Goal: Task Accomplishment & Management: Complete application form

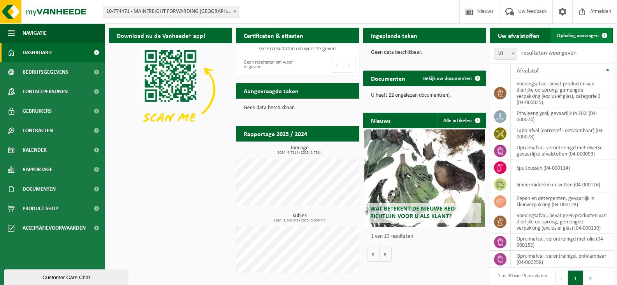
click at [585, 38] on span "Ophaling aanvragen" at bounding box center [578, 35] width 42 height 5
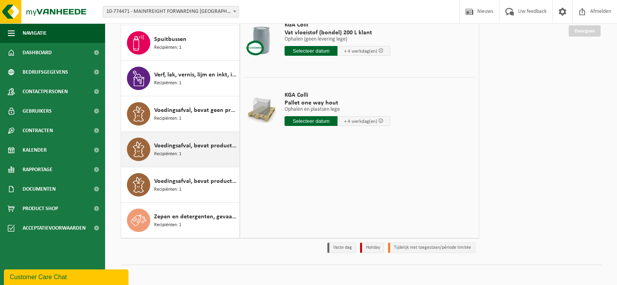
scroll to position [96, 0]
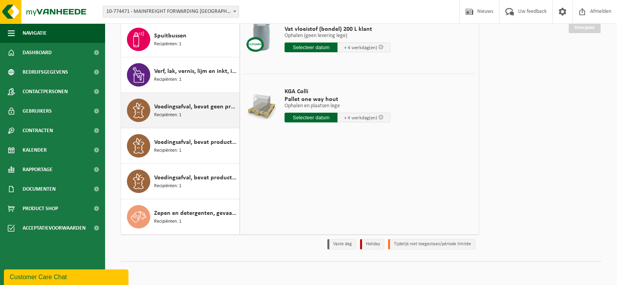
click at [174, 111] on span "Voedingsafval, bevat geen producten van dierlijke oorsprong, gemengde verpakkin…" at bounding box center [195, 106] width 83 height 9
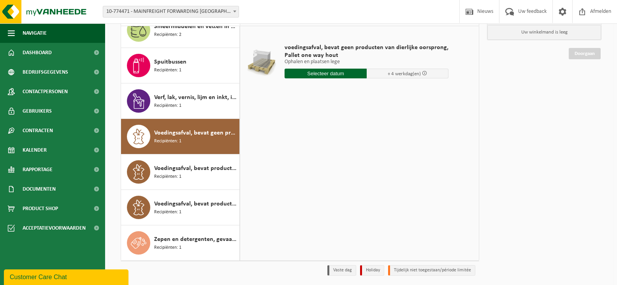
scroll to position [57, 0]
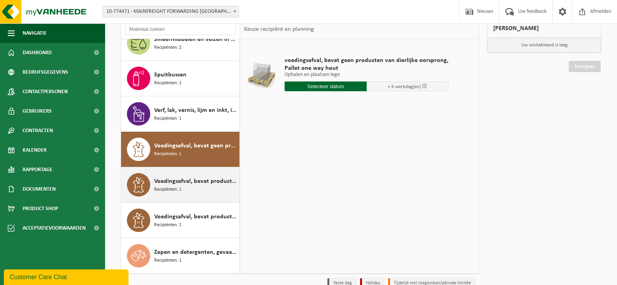
click at [192, 187] on div "Voedingsafval, bevat producten van dierlijke oorsprong, gemengde verpakking (ex…" at bounding box center [195, 184] width 83 height 23
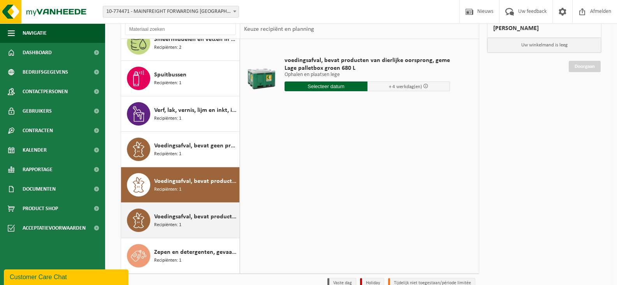
click at [187, 218] on span "Voedingsafval, bevat producten van dierlijke oorsprong, gemengde verpakking (in…" at bounding box center [195, 216] width 83 height 9
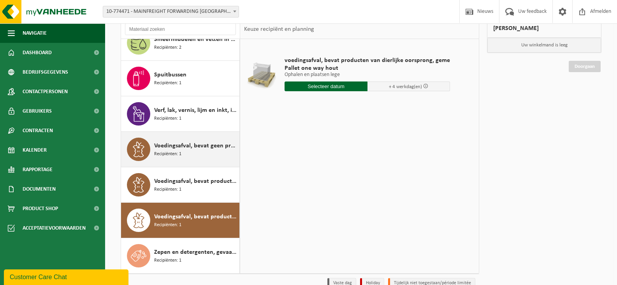
click at [176, 156] on span "Recipiënten: 1" at bounding box center [167, 153] width 27 height 7
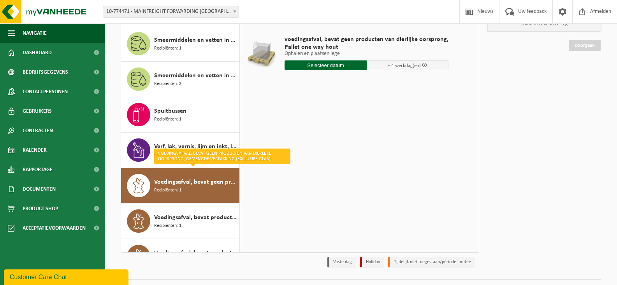
scroll to position [400, 0]
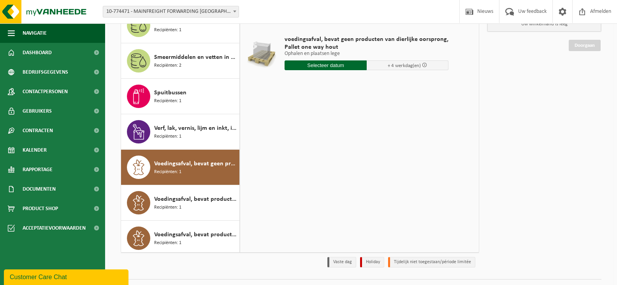
click at [324, 67] on input "text" at bounding box center [326, 65] width 82 height 10
click at [411, 91] on table "voedingsafval, bevat geen producten van dierlijke oorsprong, Pallet one way hou…" at bounding box center [359, 56] width 239 height 77
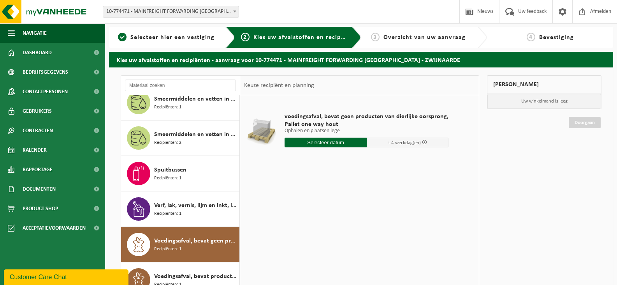
scroll to position [0, 0]
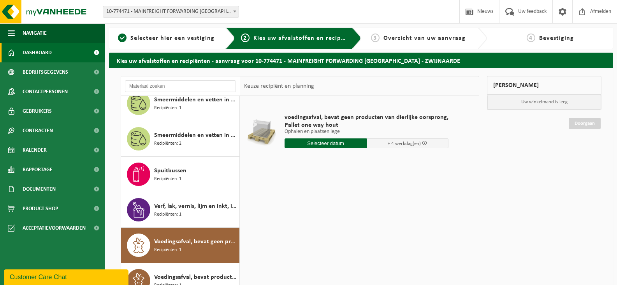
click at [28, 51] on span "Dashboard" at bounding box center [37, 52] width 29 height 19
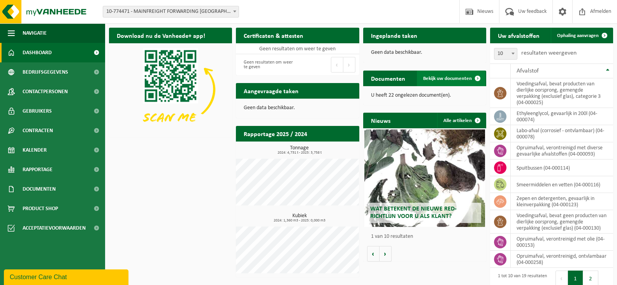
click at [447, 79] on span "Bekijk uw documenten" at bounding box center [447, 78] width 49 height 5
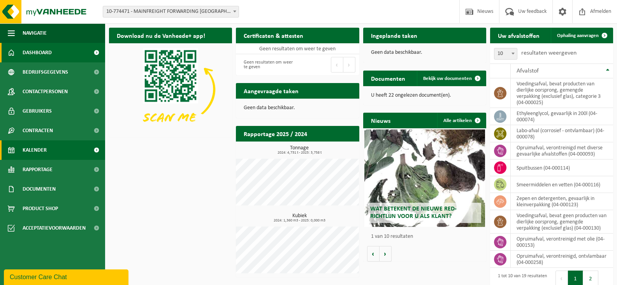
click at [58, 150] on link "Kalender" at bounding box center [52, 149] width 105 height 19
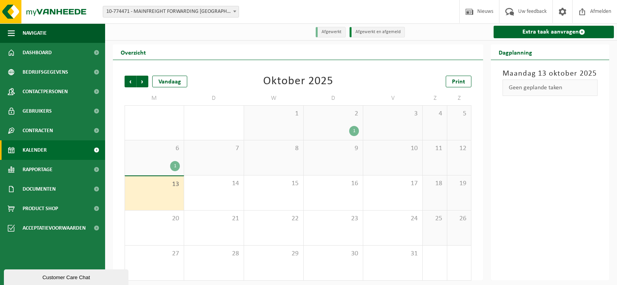
click at [178, 167] on div "1" at bounding box center [175, 166] width 10 height 10
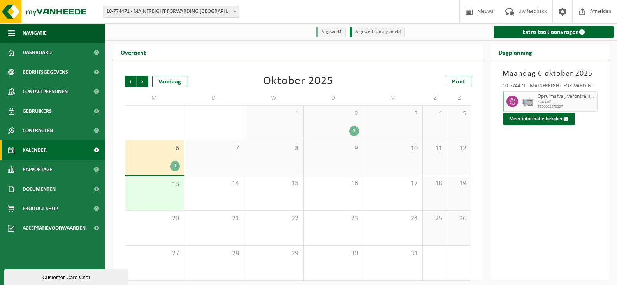
click at [356, 132] on div "1" at bounding box center [354, 131] width 10 height 10
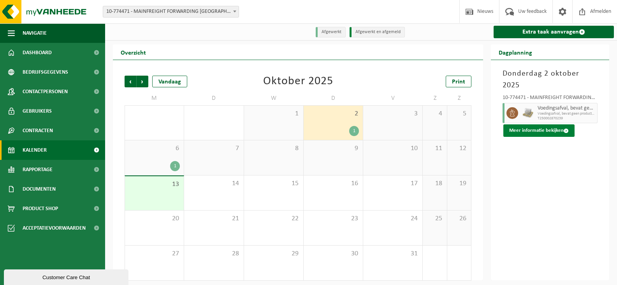
click at [548, 124] on button "Meer informatie bekijken" at bounding box center [538, 130] width 71 height 12
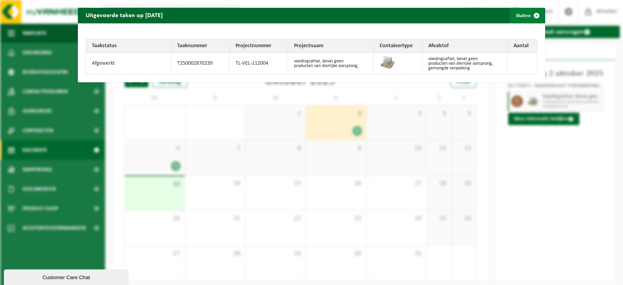
click at [531, 17] on span "button" at bounding box center [537, 16] width 16 height 16
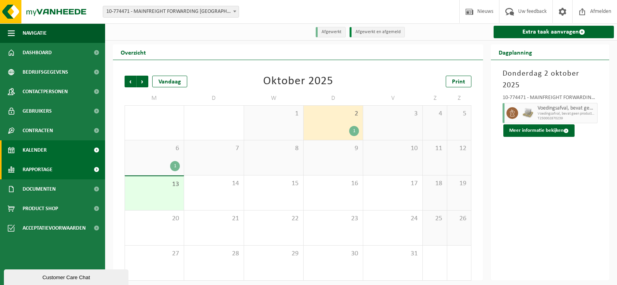
click at [61, 174] on link "Rapportage" at bounding box center [52, 169] width 105 height 19
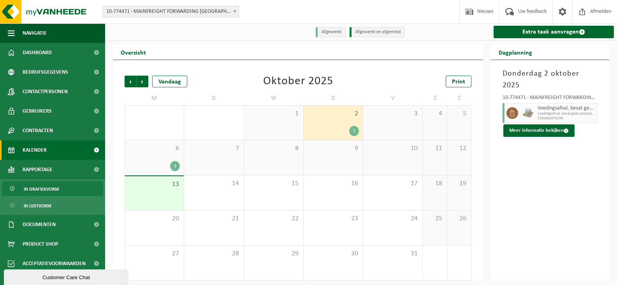
click at [63, 188] on link "In grafiekvorm" at bounding box center [52, 188] width 101 height 15
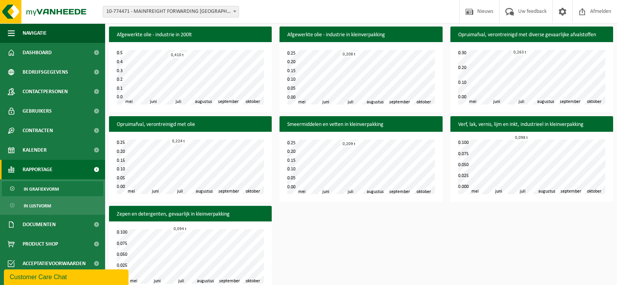
scroll to position [348, 0]
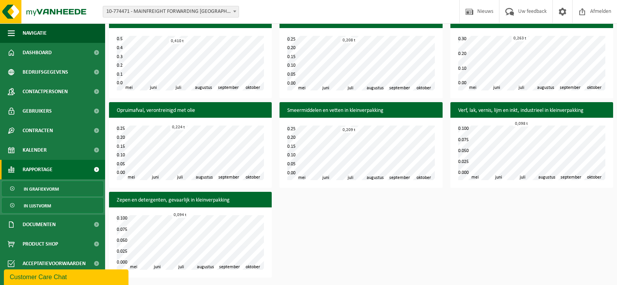
drag, startPoint x: 42, startPoint y: 207, endPoint x: 53, endPoint y: 207, distance: 10.9
click at [42, 207] on span "In lijstvorm" at bounding box center [37, 205] width 27 height 15
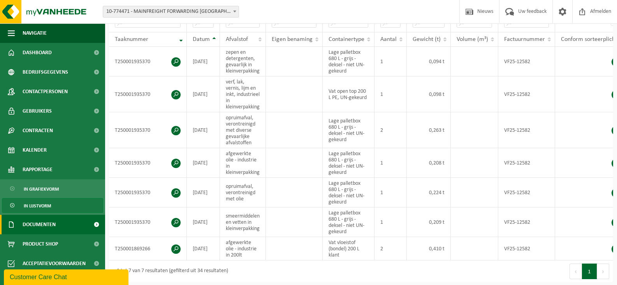
scroll to position [156, 0]
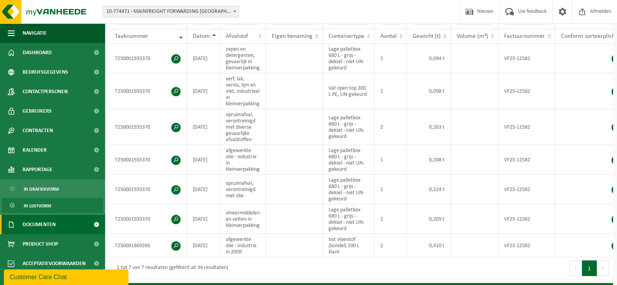
click at [48, 225] on span "Documenten" at bounding box center [39, 223] width 33 height 19
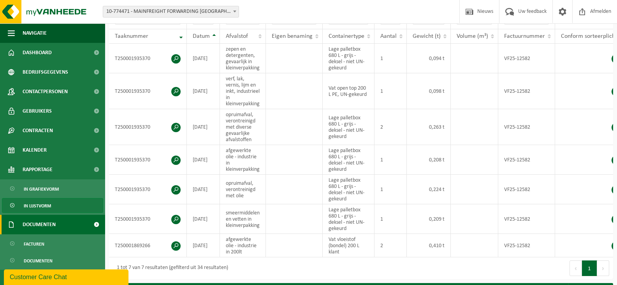
scroll to position [24, 0]
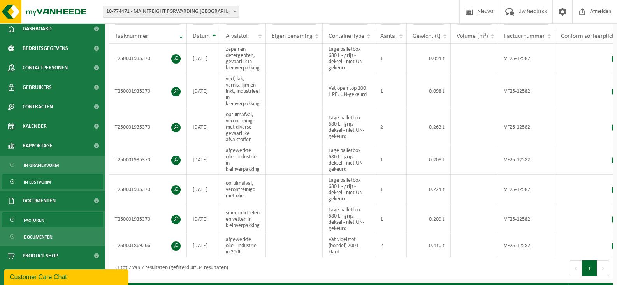
click at [40, 217] on span "Facturen" at bounding box center [34, 220] width 21 height 15
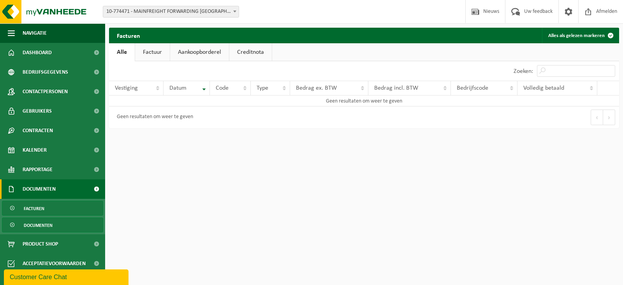
click at [51, 225] on span "Documenten" at bounding box center [38, 225] width 29 height 15
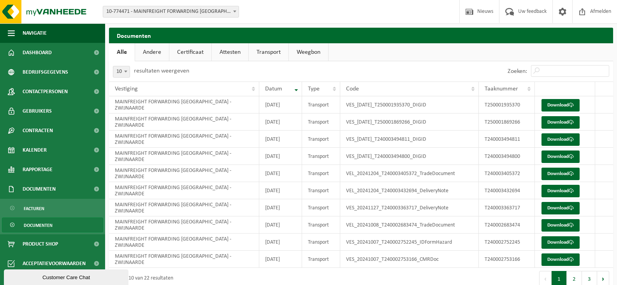
click at [159, 54] on link "Andere" at bounding box center [152, 52] width 34 height 18
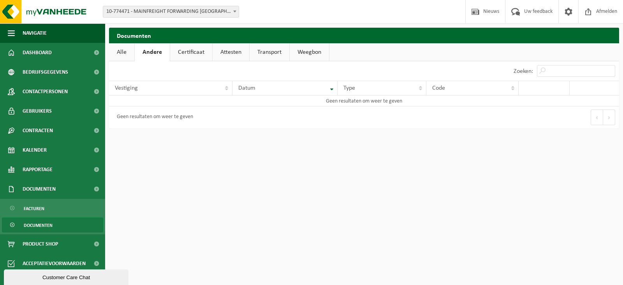
click at [179, 55] on link "Certificaat" at bounding box center [191, 52] width 42 height 18
click at [229, 56] on link "Attesten" at bounding box center [230, 52] width 37 height 18
click at [265, 55] on link "Transport" at bounding box center [270, 52] width 40 height 18
click at [311, 55] on link "Weegbon" at bounding box center [309, 52] width 39 height 18
click at [121, 51] on link "Alle" at bounding box center [121, 52] width 25 height 18
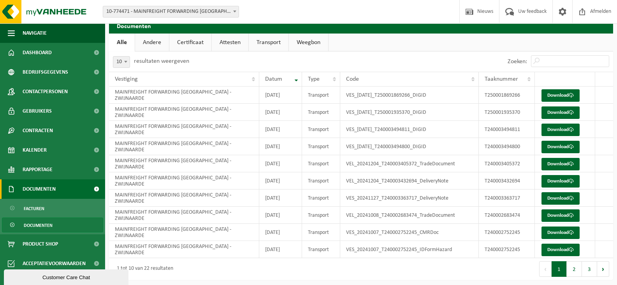
scroll to position [13, 0]
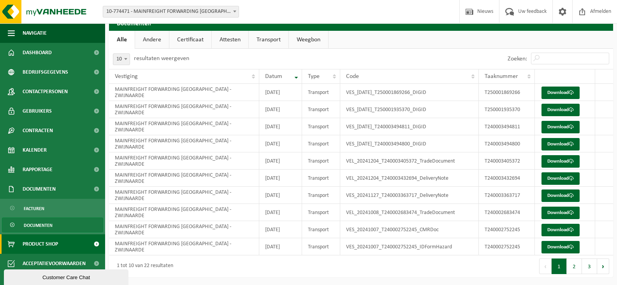
click at [58, 241] on span "Product Shop" at bounding box center [40, 243] width 35 height 19
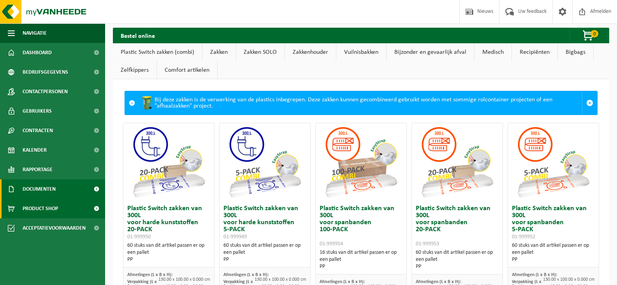
scroll to position [39, 0]
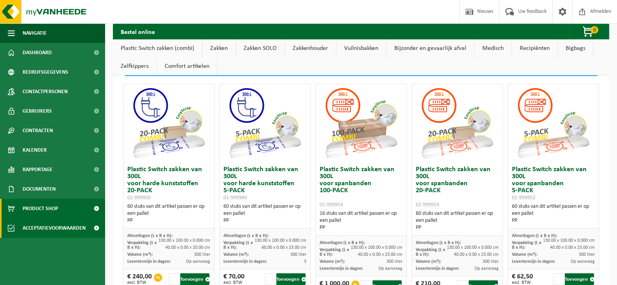
click at [60, 232] on span "Acceptatievoorwaarden" at bounding box center [54, 227] width 63 height 19
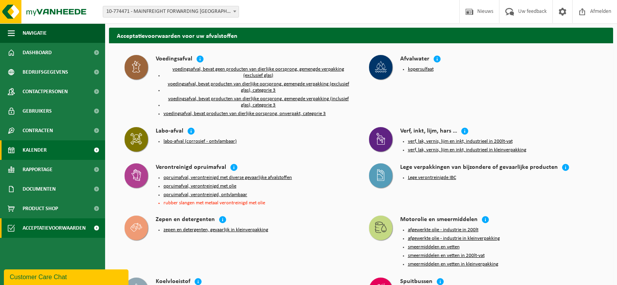
click at [37, 155] on span "Kalender" at bounding box center [35, 149] width 24 height 19
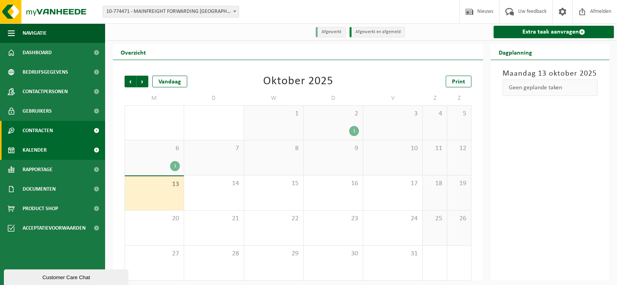
click at [37, 135] on span "Contracten" at bounding box center [38, 130] width 30 height 19
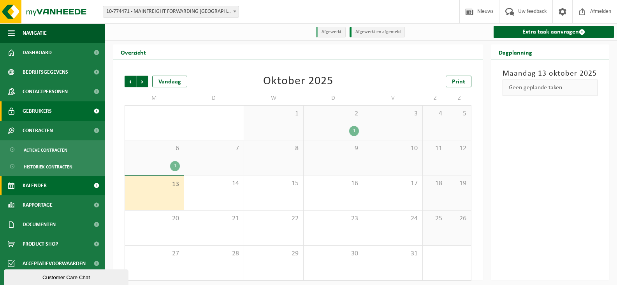
click at [36, 111] on span "Gebruikers" at bounding box center [37, 110] width 29 height 19
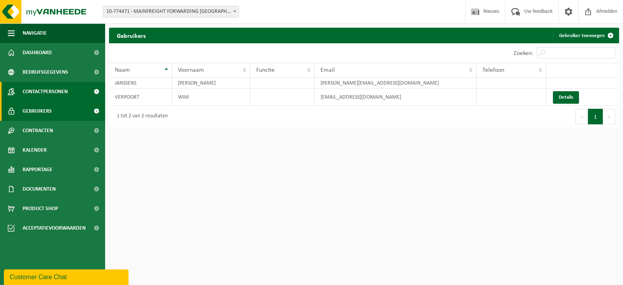
click at [42, 93] on span "Contactpersonen" at bounding box center [45, 91] width 45 height 19
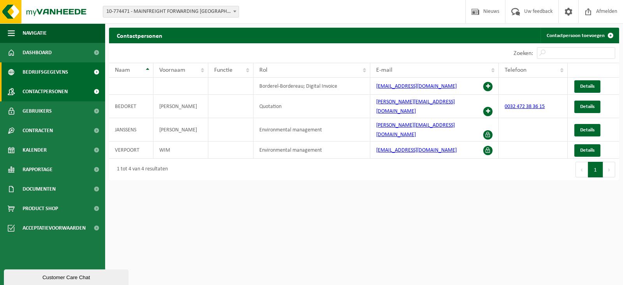
click at [46, 72] on span "Bedrijfsgegevens" at bounding box center [46, 71] width 46 height 19
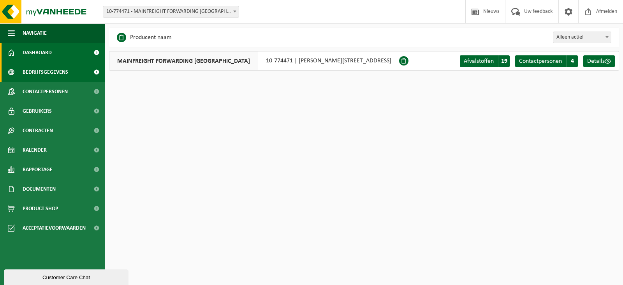
click at [50, 55] on span "Dashboard" at bounding box center [37, 52] width 29 height 19
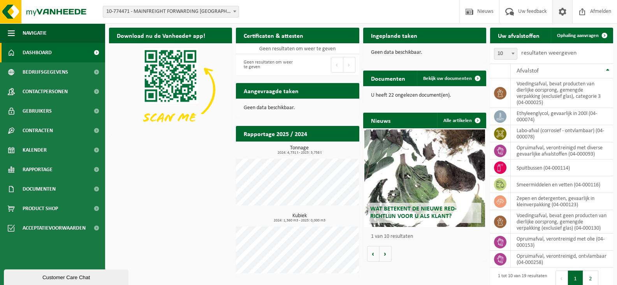
click at [561, 12] on span at bounding box center [563, 11] width 12 height 23
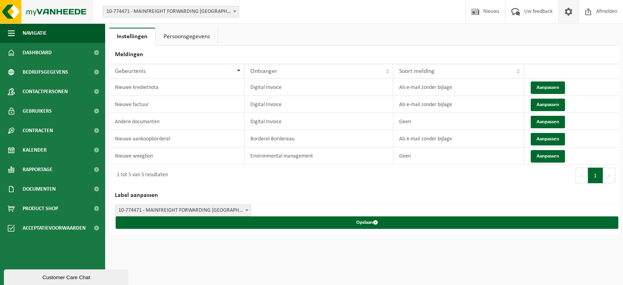
click at [49, 11] on img at bounding box center [46, 11] width 93 height 23
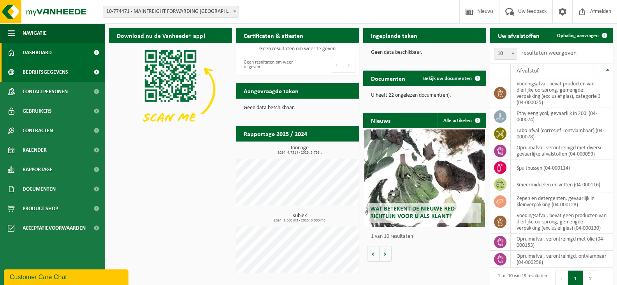
click at [40, 77] on span "Bedrijfsgegevens" at bounding box center [46, 71] width 46 height 19
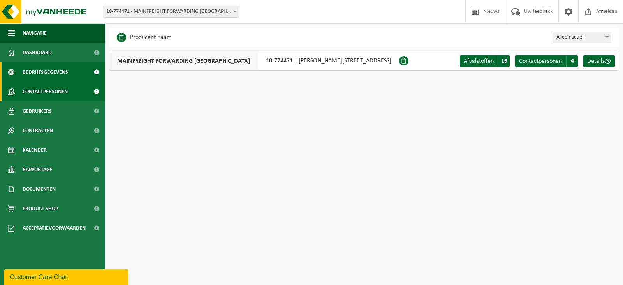
click at [39, 90] on span "Contactpersonen" at bounding box center [45, 91] width 45 height 19
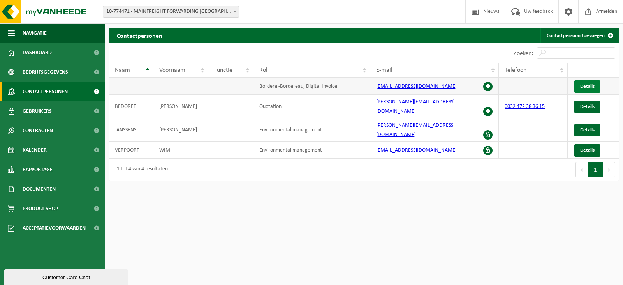
click at [591, 83] on link "Details" at bounding box center [587, 86] width 26 height 12
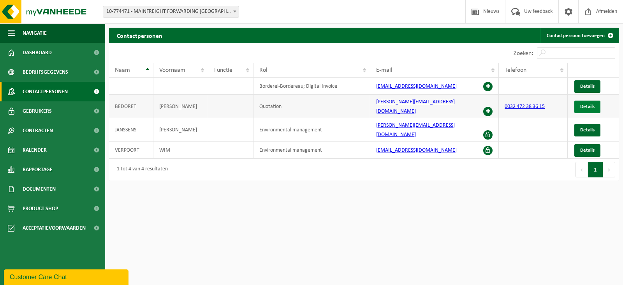
click at [588, 104] on span "Details" at bounding box center [587, 106] width 14 height 5
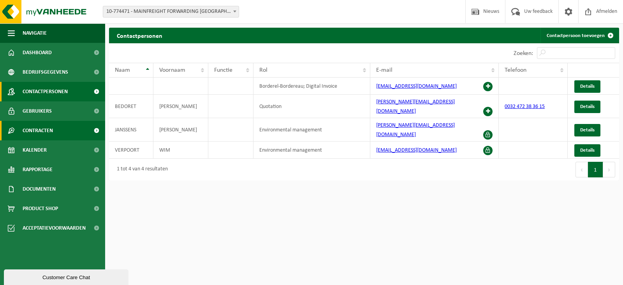
click at [62, 131] on link "Contracten" at bounding box center [52, 130] width 105 height 19
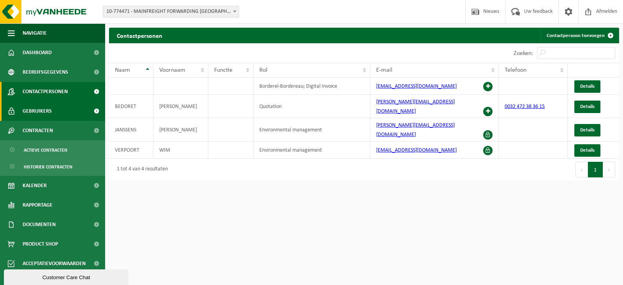
click at [58, 115] on link "Gebruikers" at bounding box center [52, 110] width 105 height 19
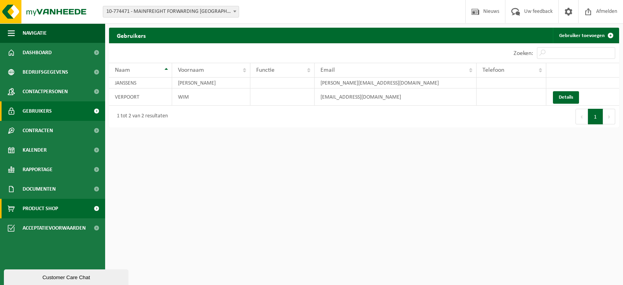
click at [50, 209] on span "Product Shop" at bounding box center [40, 207] width 35 height 19
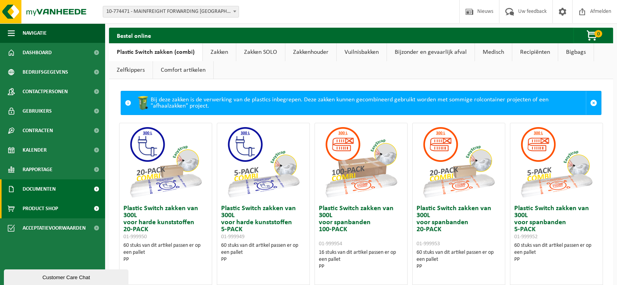
click at [45, 190] on span "Documenten" at bounding box center [39, 188] width 33 height 19
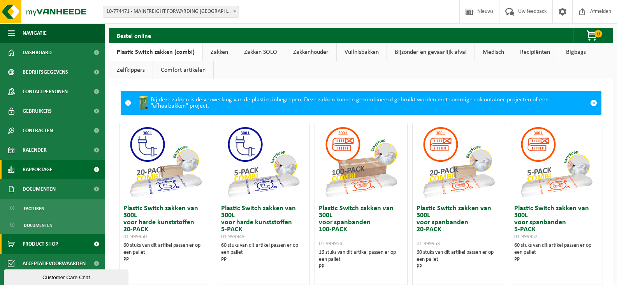
click at [42, 170] on span "Rapportage" at bounding box center [38, 169] width 30 height 19
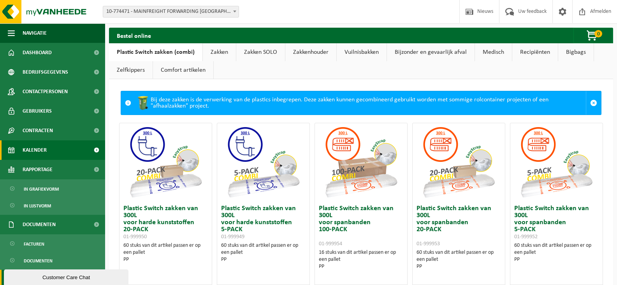
click at [38, 147] on span "Kalender" at bounding box center [35, 149] width 24 height 19
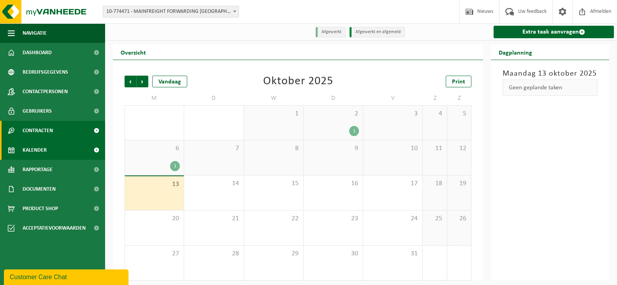
click at [43, 131] on span "Contracten" at bounding box center [38, 130] width 30 height 19
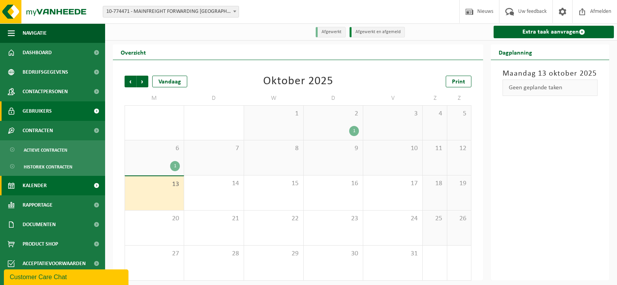
click at [46, 110] on span "Gebruikers" at bounding box center [37, 110] width 29 height 19
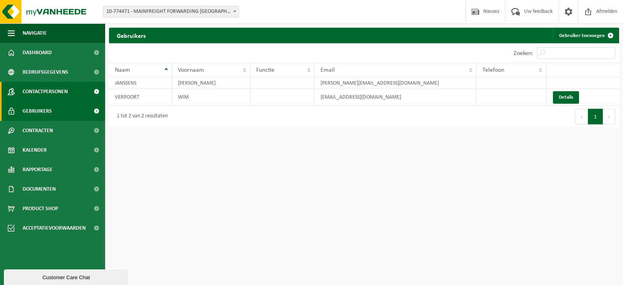
click at [45, 95] on span "Contactpersonen" at bounding box center [45, 91] width 45 height 19
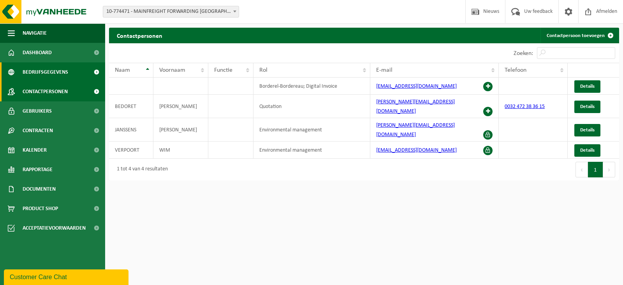
click at [46, 75] on span "Bedrijfsgegevens" at bounding box center [46, 71] width 46 height 19
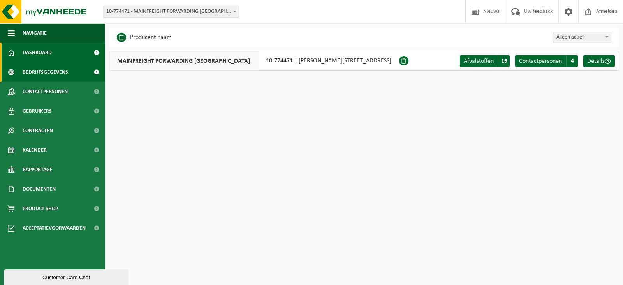
click at [45, 56] on span "Dashboard" at bounding box center [37, 52] width 29 height 19
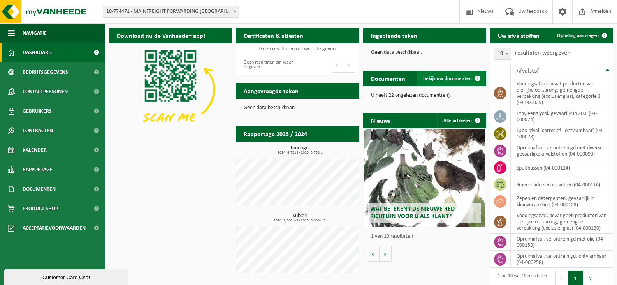
click at [446, 82] on link "Bekijk uw documenten" at bounding box center [451, 78] width 69 height 16
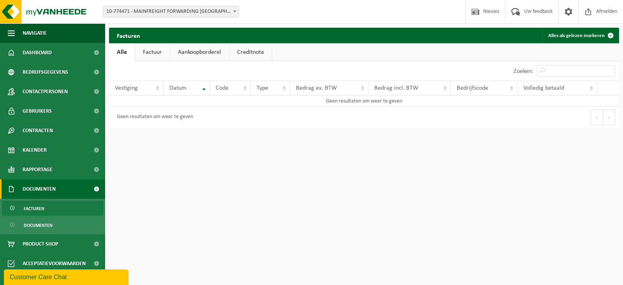
click at [145, 58] on link "Factuur" at bounding box center [152, 52] width 35 height 18
click at [188, 53] on link "Aankoopborderel" at bounding box center [200, 52] width 59 height 18
click at [236, 50] on link "Creditnota" at bounding box center [254, 52] width 42 height 18
click at [132, 58] on link "Alle" at bounding box center [121, 52] width 25 height 18
click at [587, 35] on button "Alles als gelezen markeren" at bounding box center [580, 36] width 76 height 16
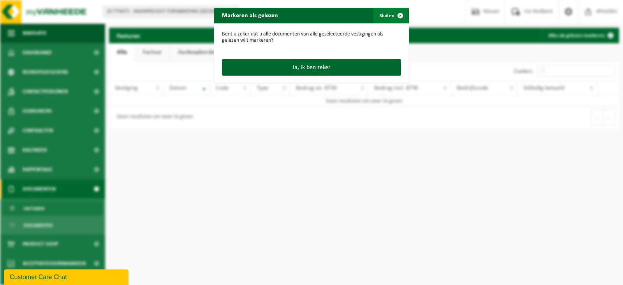
click at [394, 17] on span "button" at bounding box center [400, 16] width 16 height 16
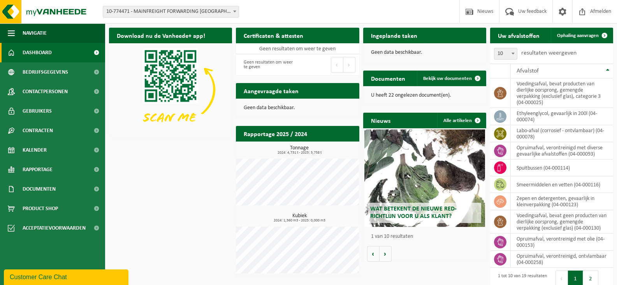
click at [395, 93] on p "U heeft 22 ongelezen document(en)." at bounding box center [424, 95] width 107 height 5
click at [391, 79] on h2 "Documenten" at bounding box center [388, 77] width 50 height 15
click at [433, 79] on span "Bekijk uw documenten" at bounding box center [447, 78] width 49 height 5
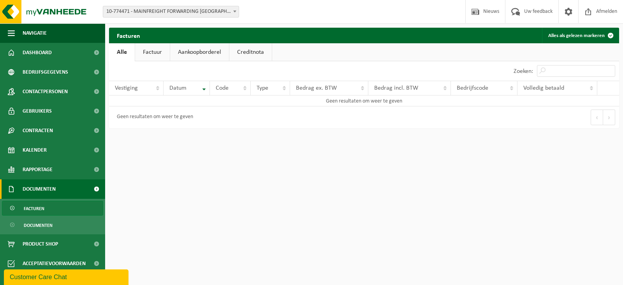
click at [156, 55] on link "Factuur" at bounding box center [152, 52] width 35 height 18
click at [194, 51] on link "Aankoopborderel" at bounding box center [200, 52] width 59 height 18
click at [243, 53] on link "Creditnota" at bounding box center [254, 52] width 42 height 18
click at [128, 53] on link "Alle" at bounding box center [121, 52] width 25 height 18
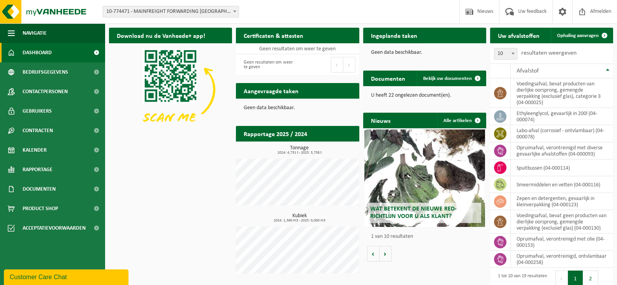
click at [445, 48] on span "Bekijk uw kalender" at bounding box center [452, 50] width 40 height 5
click at [451, 48] on span "Bekijk uw kalender" at bounding box center [452, 50] width 40 height 5
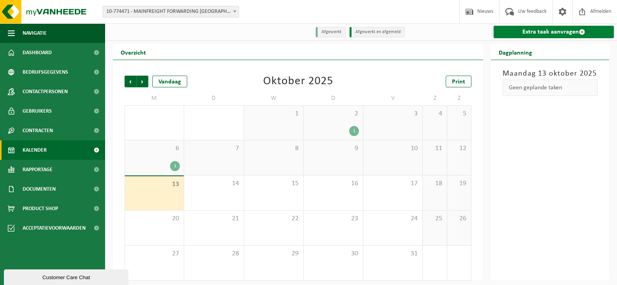
click at [532, 33] on link "Extra taak aanvragen" at bounding box center [554, 32] width 120 height 12
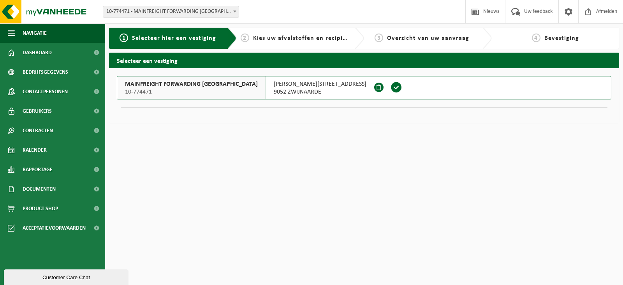
click at [296, 82] on span "BERTHA DE VRIESESTRAAT 2" at bounding box center [320, 84] width 93 height 8
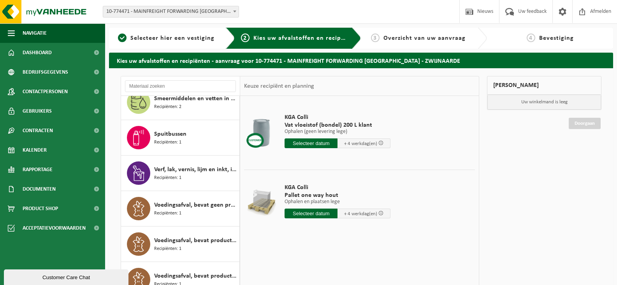
scroll to position [439, 0]
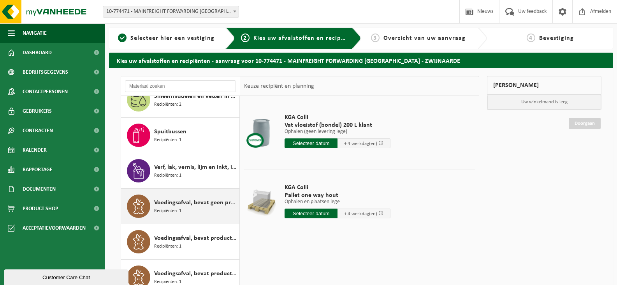
click at [186, 207] on span "Voedingsafval, bevat geen producten van dierlijke oorsprong, gemengde verpakkin…" at bounding box center [195, 202] width 83 height 9
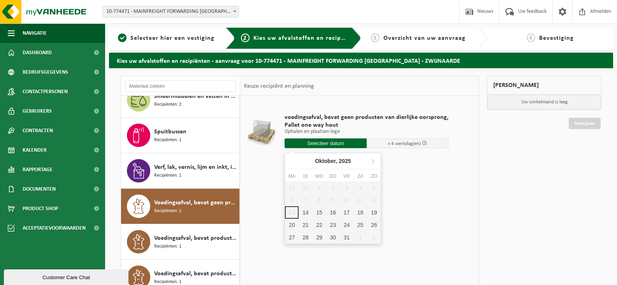
click at [330, 143] on input "text" at bounding box center [326, 143] width 82 height 10
click at [305, 209] on div "14" at bounding box center [306, 212] width 14 height 12
type input "Van 2025-10-14"
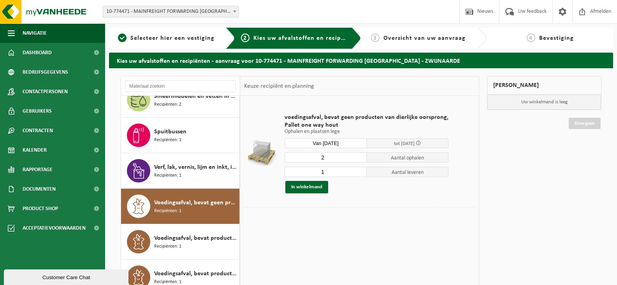
click at [357, 156] on input "2" at bounding box center [326, 157] width 82 height 10
click at [357, 156] on input "3" at bounding box center [326, 157] width 82 height 10
type input "4"
click at [357, 156] on input "4" at bounding box center [326, 157] width 82 height 10
click at [358, 174] on input "0" at bounding box center [326, 172] width 82 height 10
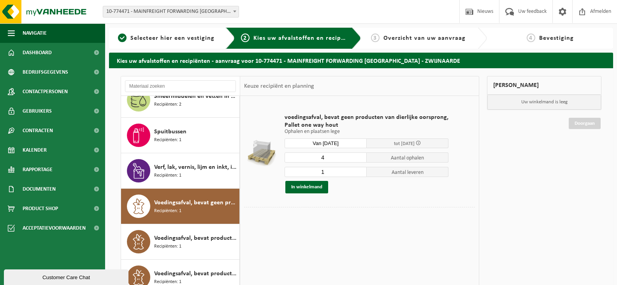
click at [359, 170] on input "1" at bounding box center [326, 172] width 82 height 10
click at [359, 170] on input "2" at bounding box center [326, 172] width 82 height 10
click at [359, 170] on input "3" at bounding box center [326, 172] width 82 height 10
type input "4"
click at [359, 170] on input "4" at bounding box center [326, 172] width 82 height 10
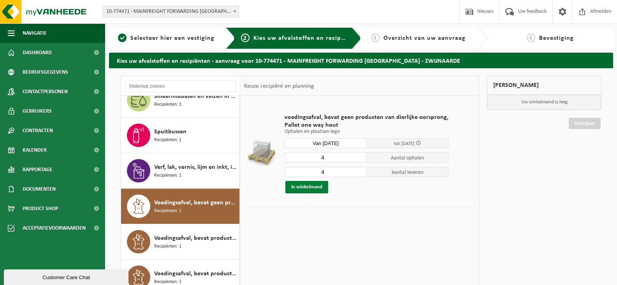
click at [294, 188] on button "In winkelmand" at bounding box center [306, 187] width 43 height 12
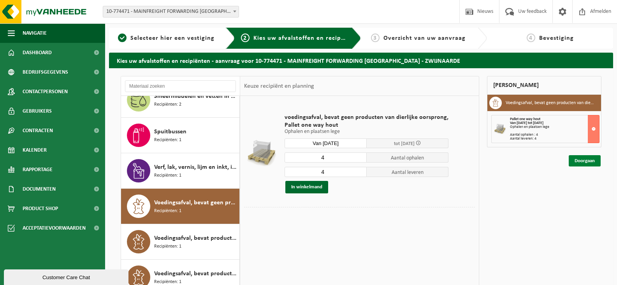
click at [581, 158] on link "Doorgaan" at bounding box center [585, 160] width 32 height 11
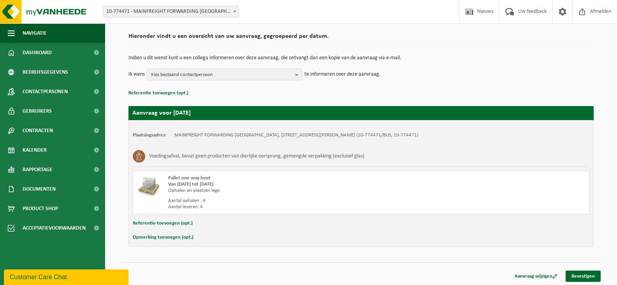
scroll to position [56, 0]
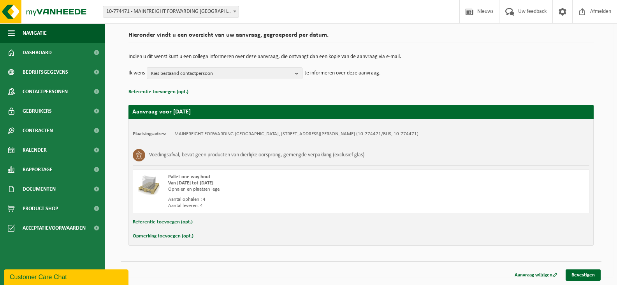
click at [169, 235] on button "Opmerking toevoegen (opt.)" at bounding box center [163, 236] width 61 height 10
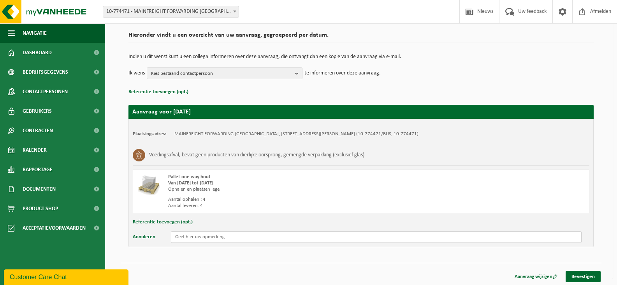
click at [197, 238] on input "text" at bounding box center [376, 237] width 411 height 12
click at [510, 63] on td "Indien u dit wenst kunt u een collega informeren over deze aanvraag, die ontvan…" at bounding box center [360, 60] width 465 height 13
click at [177, 237] on input "dit zijn 4 pal van POCO LOCO kan deze apart worden gefactureerd en gelieve deze…" at bounding box center [376, 237] width 411 height 12
click at [404, 237] on input "Dit zijn 4 pal van POCO LOCO kan deze apart worden gefactureerd en gelieve deze…" at bounding box center [376, 237] width 411 height 12
click at [472, 236] on input "Dit zijn 4 pal van POCO LOCO deze mogen normaal worden gefactureerd worden: maa…" at bounding box center [376, 237] width 411 height 12
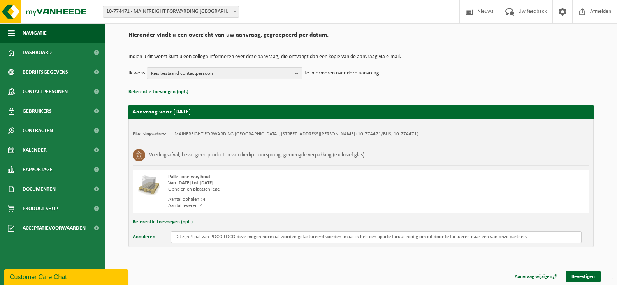
click at [469, 237] on input "Dit zijn 4 pal van POCO LOCO deze mogen normaal worden gefactureerd worden: maa…" at bounding box center [376, 237] width 411 height 12
click at [531, 236] on input "Dit zijn 4 pal van POCO LOCO deze mogen normaal worden gefactureerd worden: maa…" at bounding box center [376, 237] width 411 height 12
click at [580, 238] on input "Dit zijn 4 pal van POCO LOCO deze mogen normaal worden gefactureerd worden: maa…" at bounding box center [376, 237] width 411 height 12
click at [578, 235] on input "Dit zijn 4 pal van POCO LOCO deze mogen normaal worden gefactureerd worden: maa…" at bounding box center [376, 237] width 411 height 12
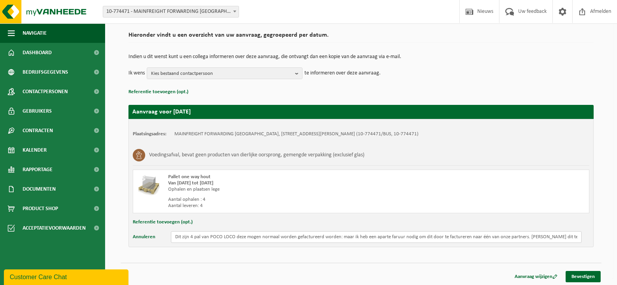
click at [579, 239] on input "Dit zijn 4 pal van POCO LOCO deze mogen normaal worden gefactureerd worden: maa…" at bounding box center [376, 237] width 411 height 12
paste input "yves.knockaert@mainfreight.com"
click at [571, 236] on input "Dit zijn 4 pal van POCO LOCO deze mogen normaal worden gefactureerd worden: maa…" at bounding box center [376, 237] width 411 height 12
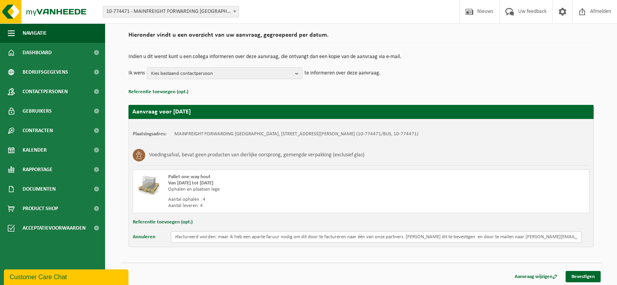
scroll to position [0, 129]
paste input "pascal.janssens@mainfreight.com"
type input "Dit zijn 4 pal van POCO LOCO deze mogen normaal worden gefactureerd worden: maa…"
click at [591, 278] on link "Bevestigen" at bounding box center [583, 276] width 35 height 11
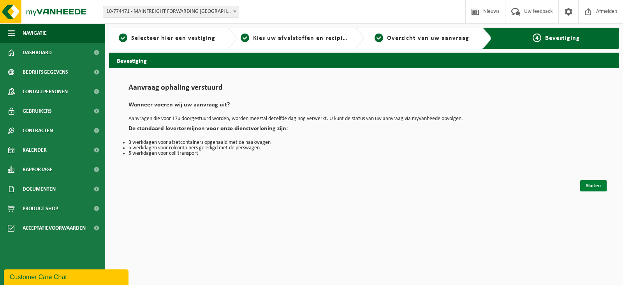
click at [588, 186] on link "Sluiten" at bounding box center [593, 185] width 26 height 11
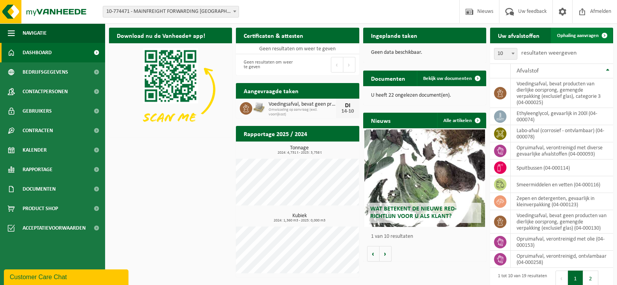
click at [569, 33] on span "Ophaling aanvragen" at bounding box center [578, 35] width 42 height 5
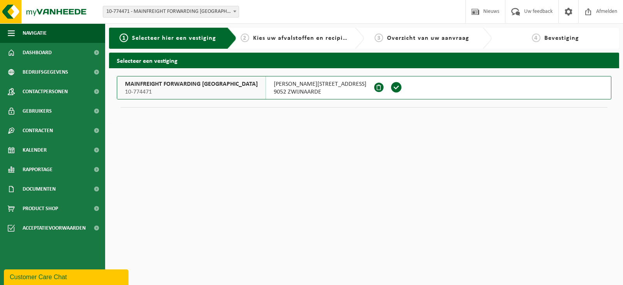
click at [174, 87] on span "MAINFREIGHT FORWARDING [GEOGRAPHIC_DATA]" at bounding box center [191, 84] width 133 height 8
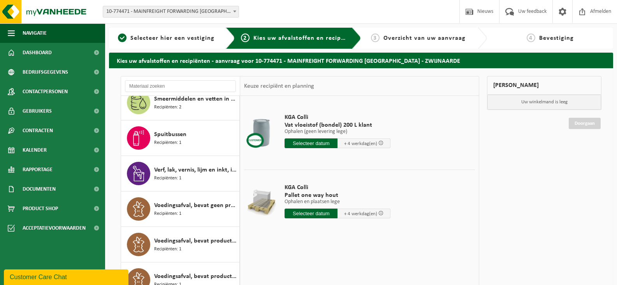
scroll to position [439, 0]
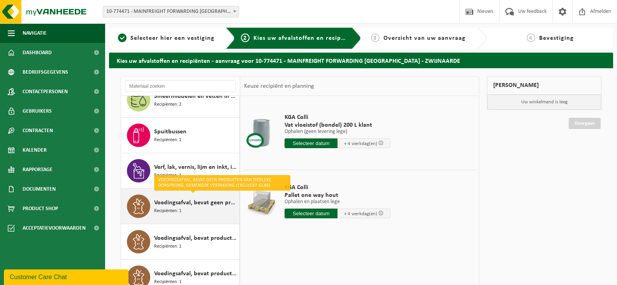
click at [172, 208] on span "Recipiënten: 1" at bounding box center [167, 210] width 27 height 7
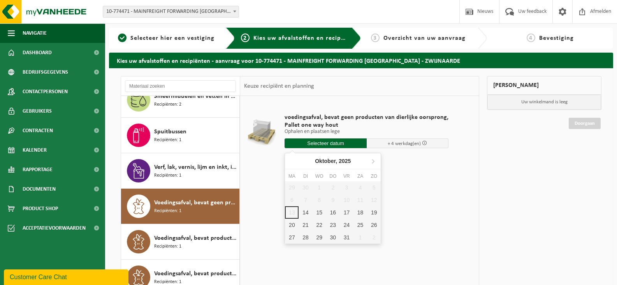
click at [325, 145] on input "text" at bounding box center [326, 143] width 82 height 10
click at [307, 213] on div "14" at bounding box center [306, 212] width 14 height 12
type input "Van 2025-10-14"
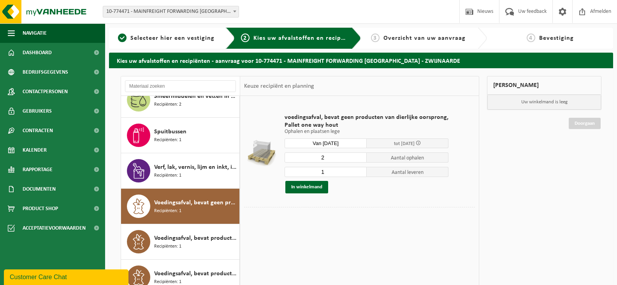
type input "2"
click at [358, 156] on input "2" at bounding box center [326, 157] width 82 height 10
type input "2"
click at [357, 170] on input "2" at bounding box center [326, 172] width 82 height 10
click at [316, 186] on button "In winkelmand" at bounding box center [306, 187] width 43 height 12
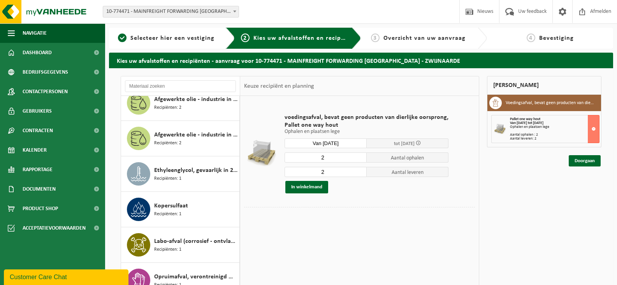
scroll to position [0, 0]
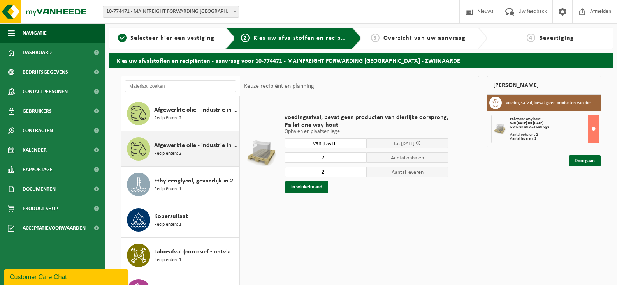
click at [169, 153] on span "Recipiënten: 2" at bounding box center [167, 153] width 27 height 7
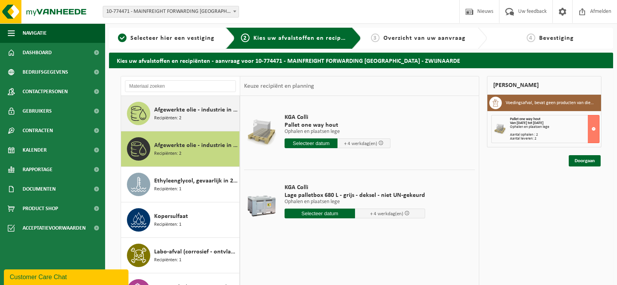
click at [167, 119] on span "Recipiënten: 2" at bounding box center [167, 117] width 27 height 7
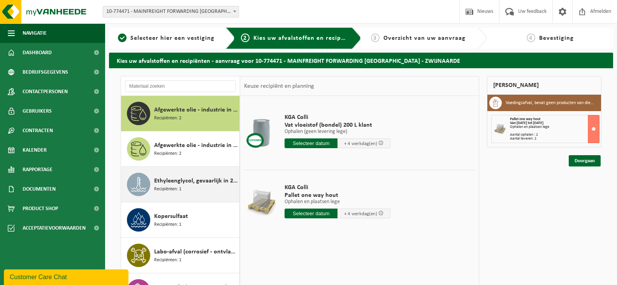
click at [167, 177] on span "Ethyleenglycol, gevaarlijk in 200l" at bounding box center [195, 180] width 83 height 9
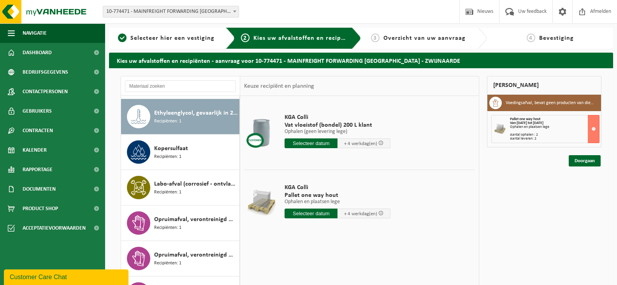
scroll to position [71, 0]
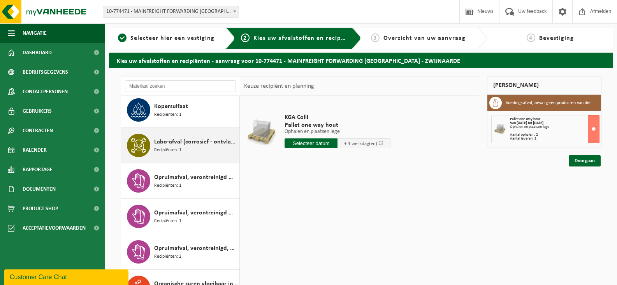
click at [169, 178] on span "Opruimafval, verontreinigd met diverse gevaarlijke afvalstoffen" at bounding box center [195, 176] width 83 height 9
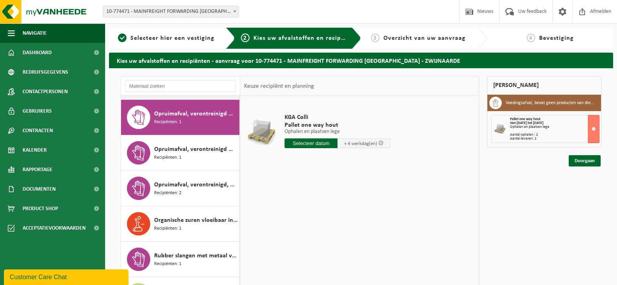
scroll to position [177, 0]
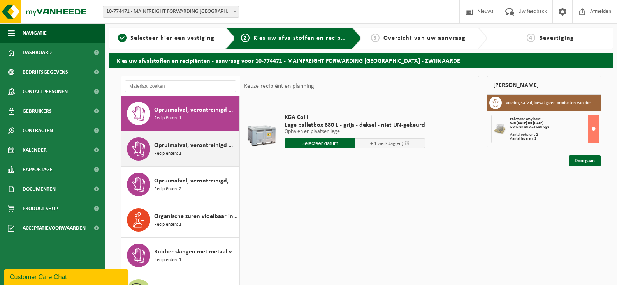
click at [168, 154] on span "Recipiënten: 1" at bounding box center [167, 153] width 27 height 7
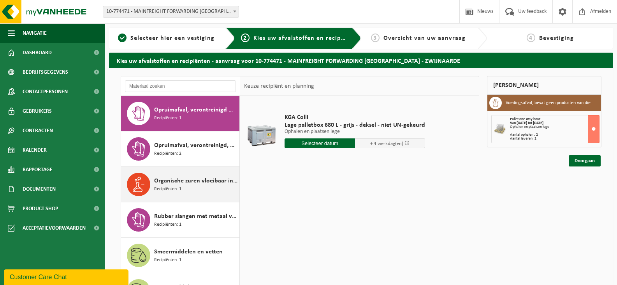
click at [170, 176] on span "Organische zuren vloeibaar in IBC" at bounding box center [195, 180] width 83 height 9
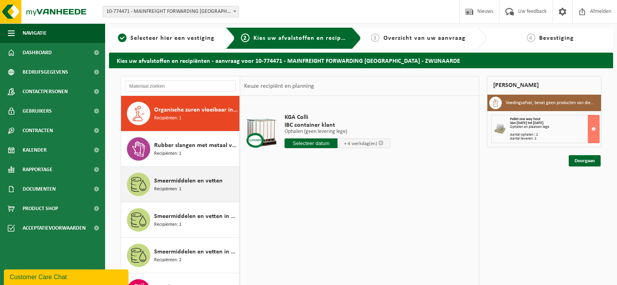
click at [170, 181] on span "Smeermiddelen en vetten" at bounding box center [188, 180] width 69 height 9
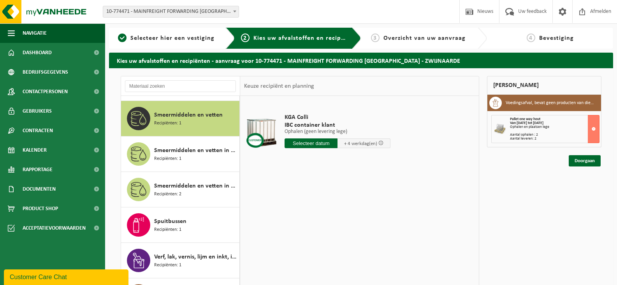
scroll to position [354, 0]
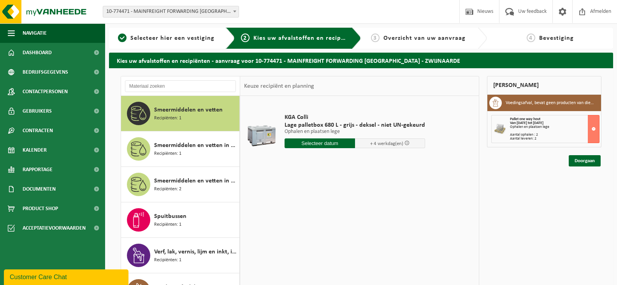
click at [170, 181] on span "Smeermiddelen en vetten in kleinverpakking" at bounding box center [195, 180] width 83 height 9
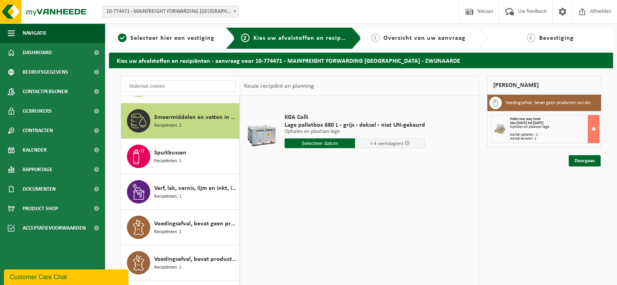
scroll to position [425, 0]
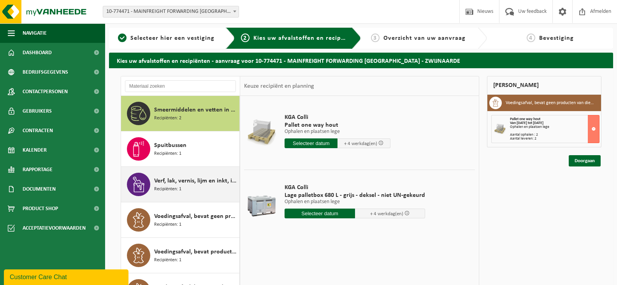
click at [169, 180] on span "Verf, lak, vernis, lijm en inkt, industrieel in 200lt-vat" at bounding box center [195, 180] width 83 height 9
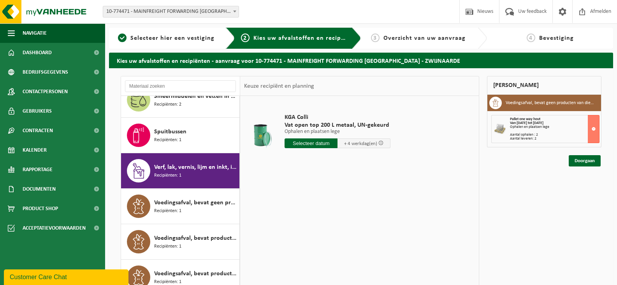
click at [312, 141] on input "text" at bounding box center [311, 143] width 53 height 10
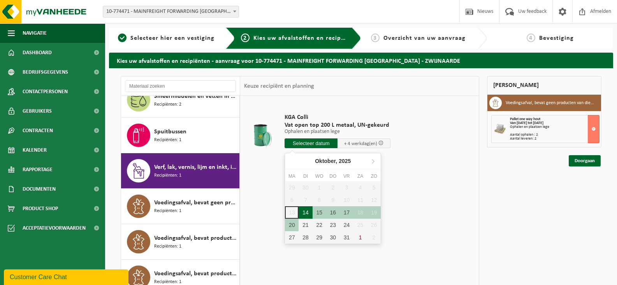
click at [307, 209] on div "14" at bounding box center [306, 212] width 14 height 12
type input "Van 2025-10-14"
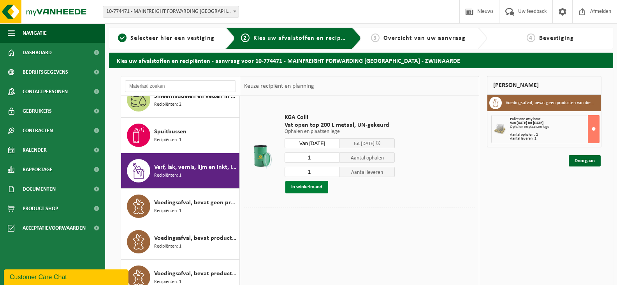
click at [323, 187] on button "In winkelmand" at bounding box center [306, 187] width 43 height 12
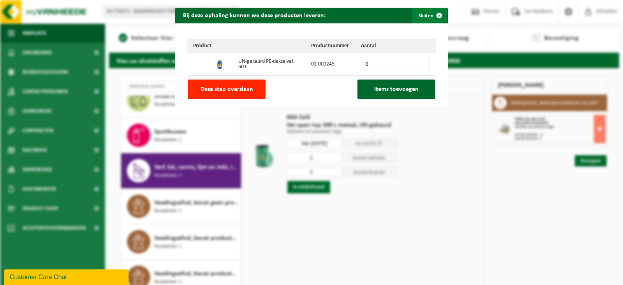
click at [437, 17] on span "button" at bounding box center [439, 16] width 16 height 16
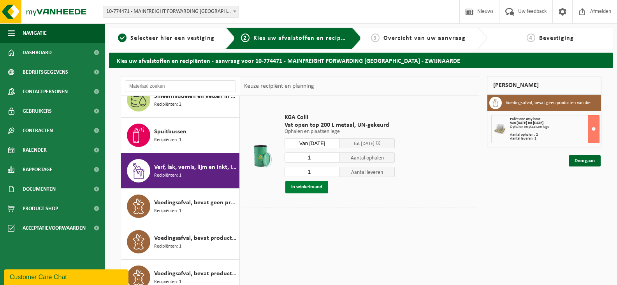
click at [314, 188] on button "In winkelmand" at bounding box center [306, 187] width 43 height 12
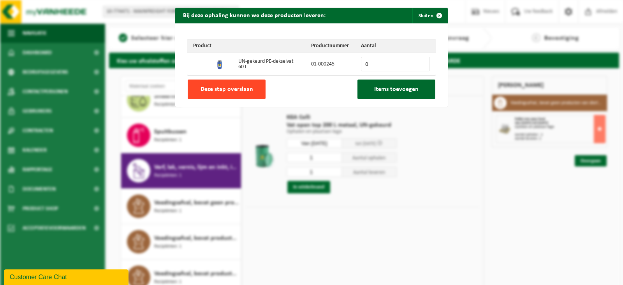
click at [241, 92] on span "Deze stap overslaan" at bounding box center [226, 89] width 53 height 6
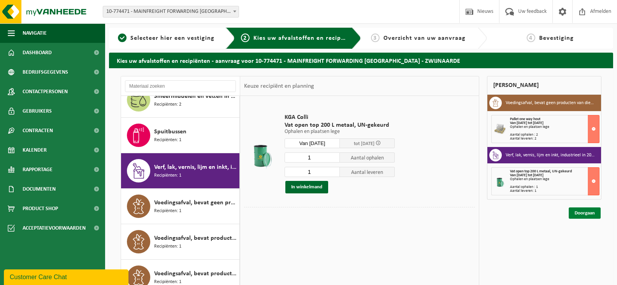
click at [579, 213] on link "Doorgaan" at bounding box center [585, 212] width 32 height 11
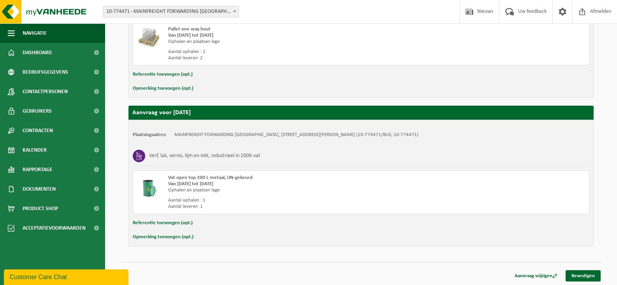
scroll to position [204, 0]
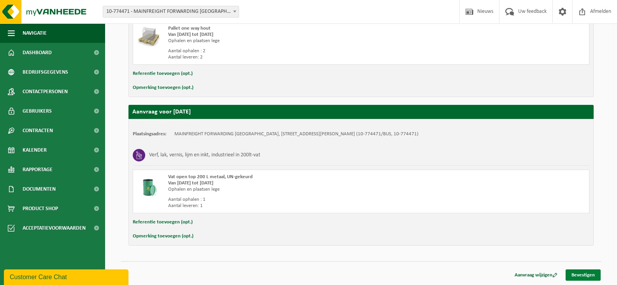
click at [580, 272] on link "Bevestigen" at bounding box center [583, 274] width 35 height 11
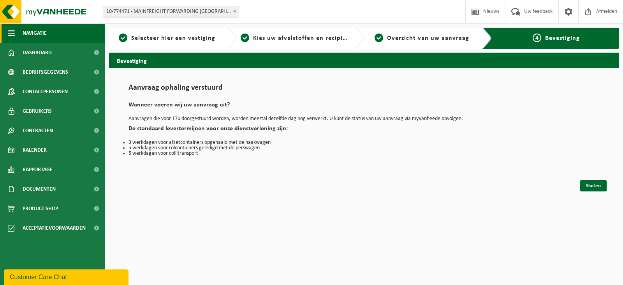
drag, startPoint x: 64, startPoint y: 14, endPoint x: 76, endPoint y: 28, distance: 17.7
click at [64, 14] on img at bounding box center [46, 11] width 93 height 23
